Goal: Navigation & Orientation: Find specific page/section

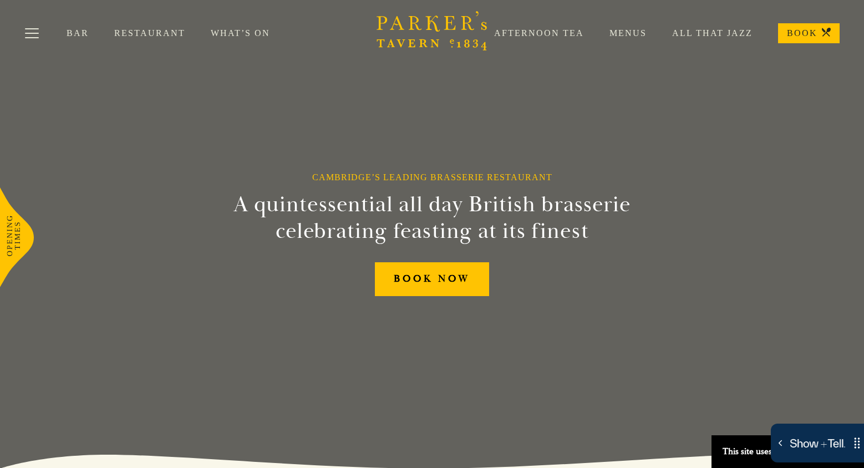
click at [235, 35] on link "What’s On" at bounding box center [253, 33] width 85 height 11
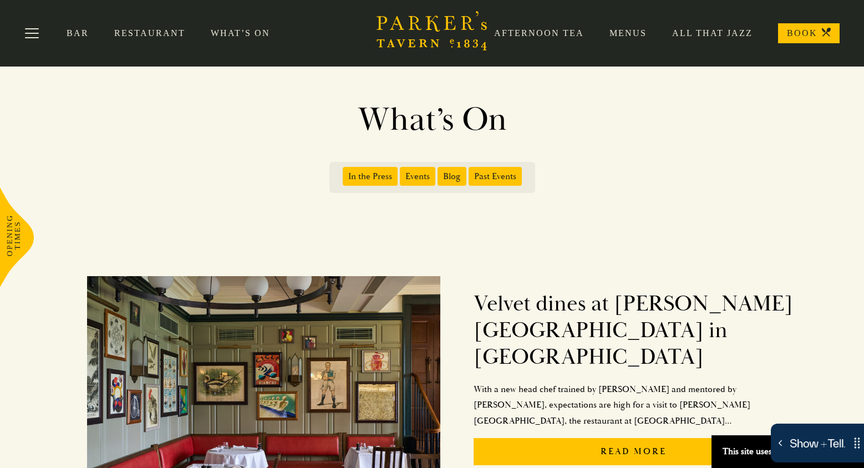
click at [624, 35] on link "Menus" at bounding box center [615, 33] width 63 height 11
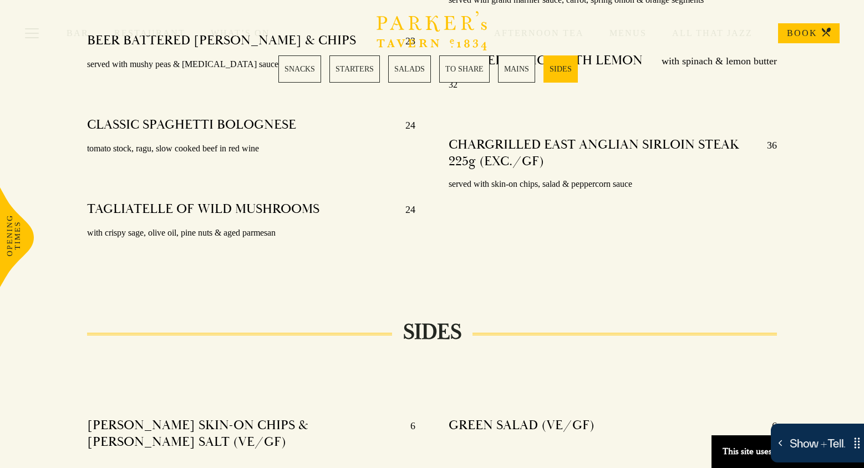
scroll to position [2543, 0]
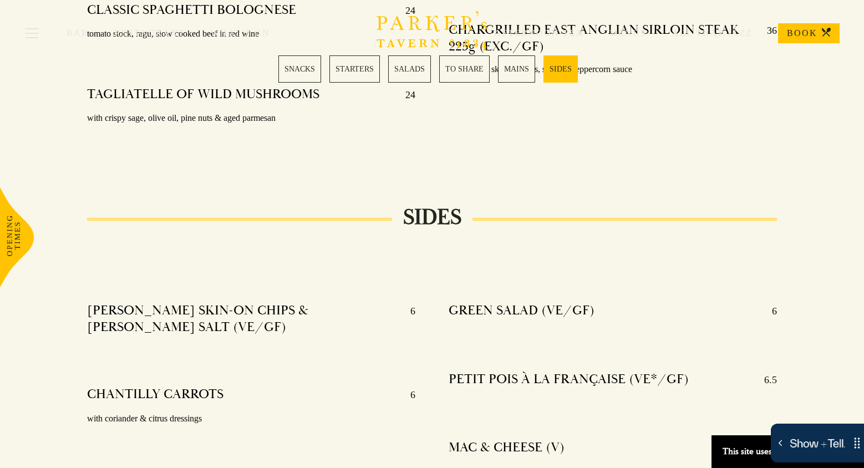
click at [302, 69] on link "SNACKS" at bounding box center [299, 68] width 43 height 27
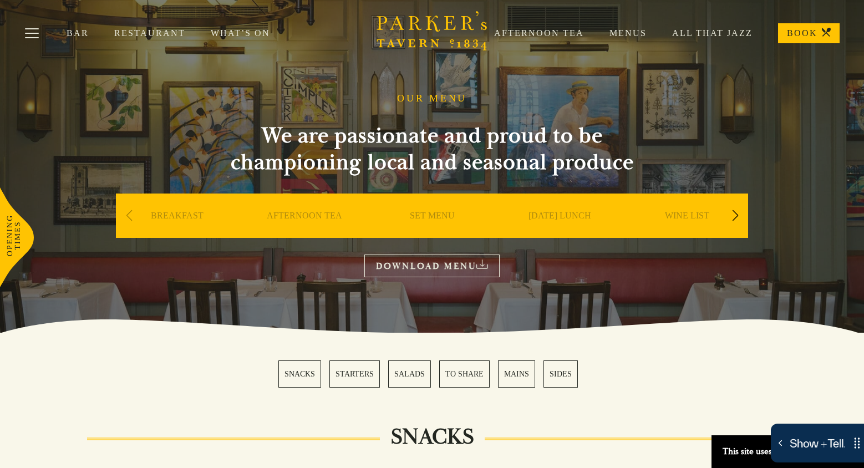
click at [313, 215] on link "AFTERNOON TEA" at bounding box center [304, 232] width 75 height 44
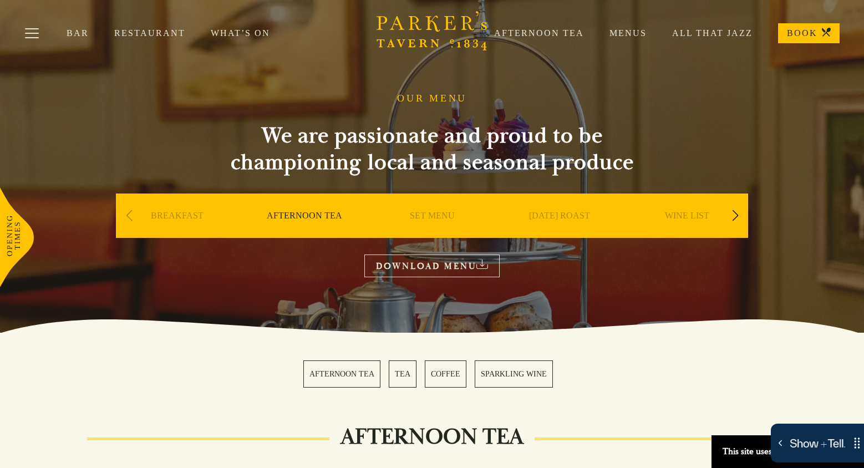
click at [127, 34] on link "Restaurant" at bounding box center [162, 33] width 96 height 11
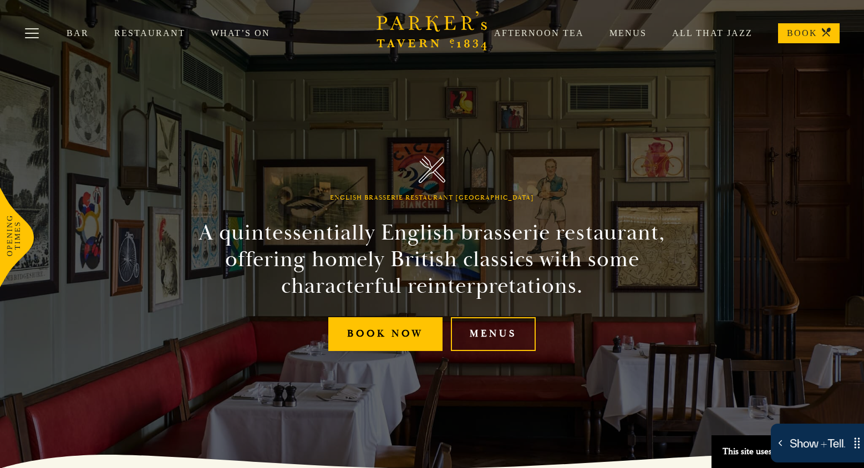
click at [709, 33] on link "All That Jazz" at bounding box center [699, 33] width 106 height 11
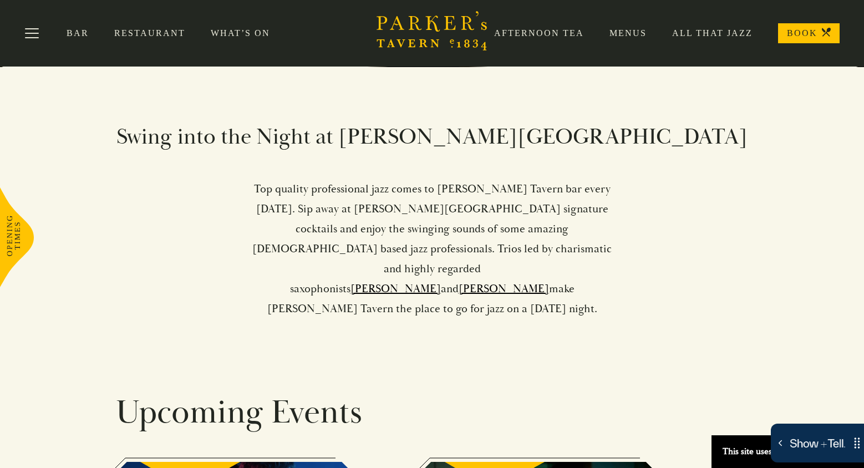
scroll to position [388, 0]
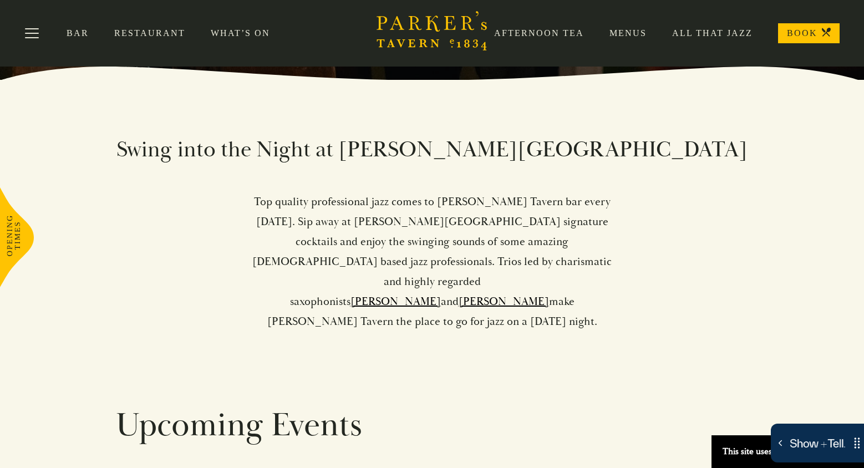
click at [413, 227] on p "Top quality professional jazz comes to Parker’s Tavern bar every Friday. Sip aw…" at bounding box center [432, 262] width 362 height 140
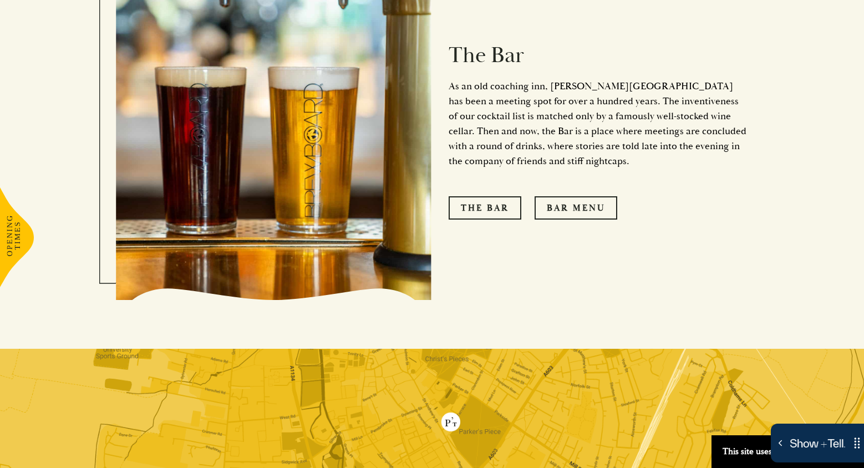
scroll to position [1344, 0]
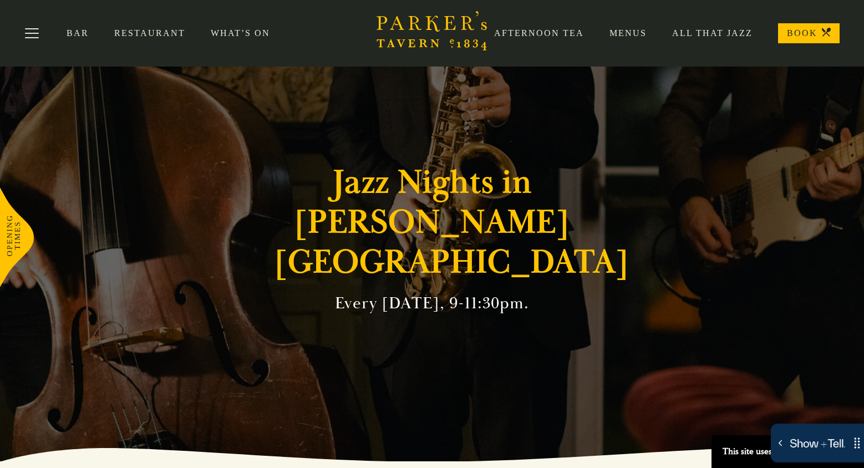
scroll to position [0, 0]
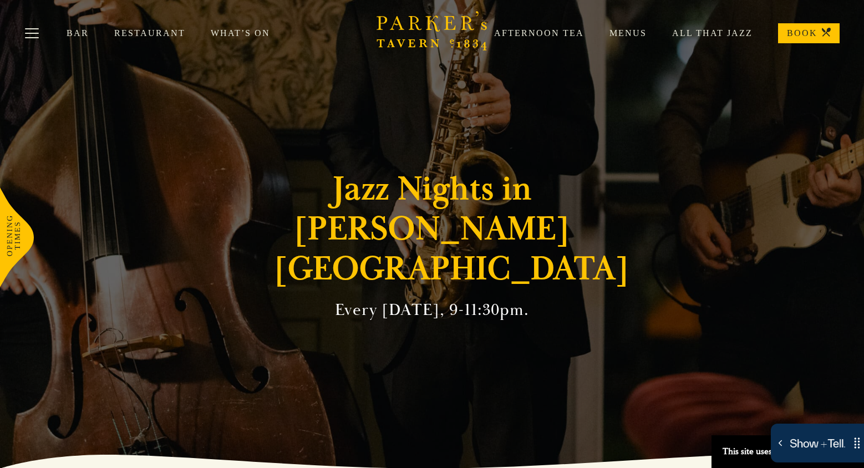
click at [234, 33] on link "What’s On" at bounding box center [253, 33] width 85 height 11
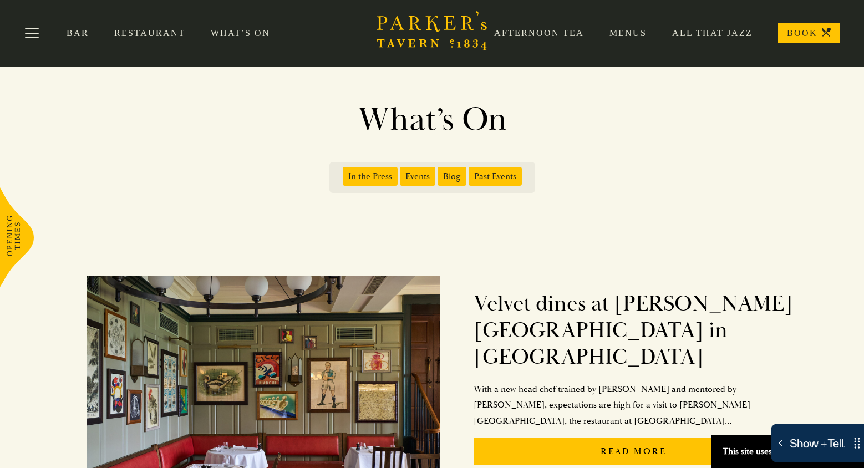
click at [637, 33] on link "Menus" at bounding box center [615, 33] width 63 height 11
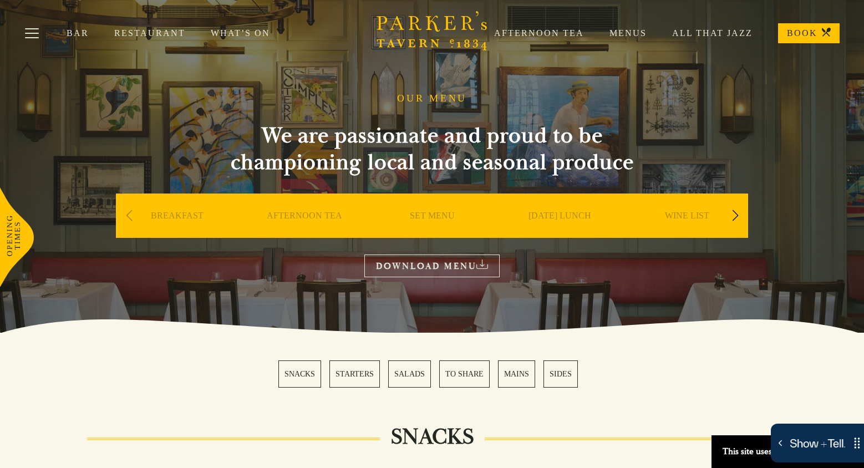
click at [543, 34] on link "Afternoon Tea" at bounding box center [525, 33] width 115 height 11
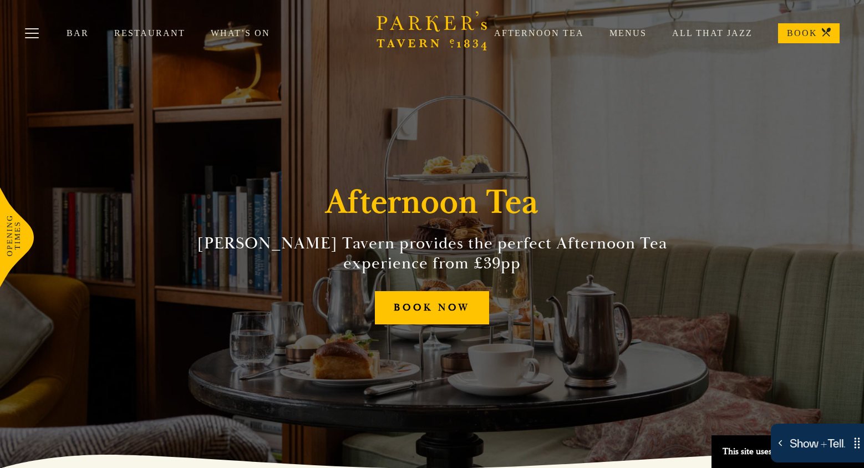
click at [137, 33] on link "Restaurant" at bounding box center [162, 33] width 96 height 11
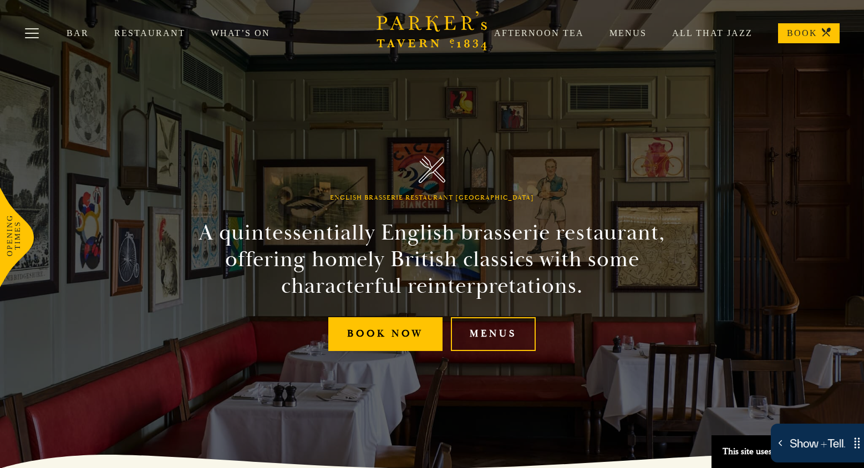
click at [701, 34] on link "All That Jazz" at bounding box center [699, 33] width 106 height 11
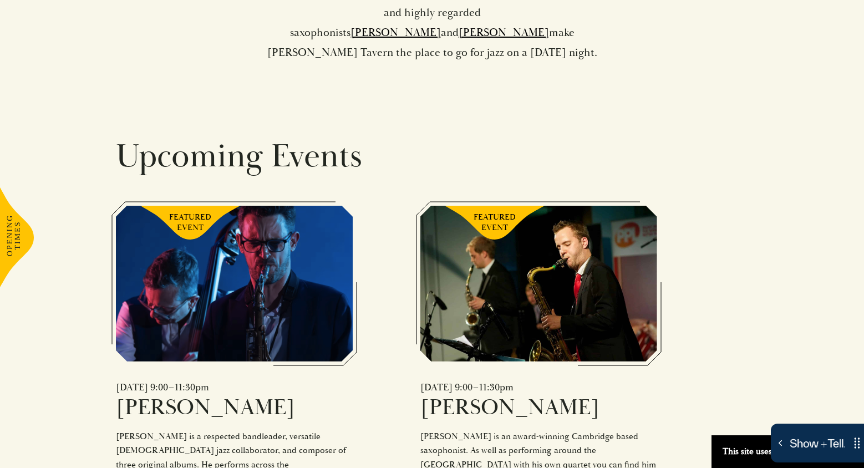
scroll to position [667, 0]
